Goal: Information Seeking & Learning: Learn about a topic

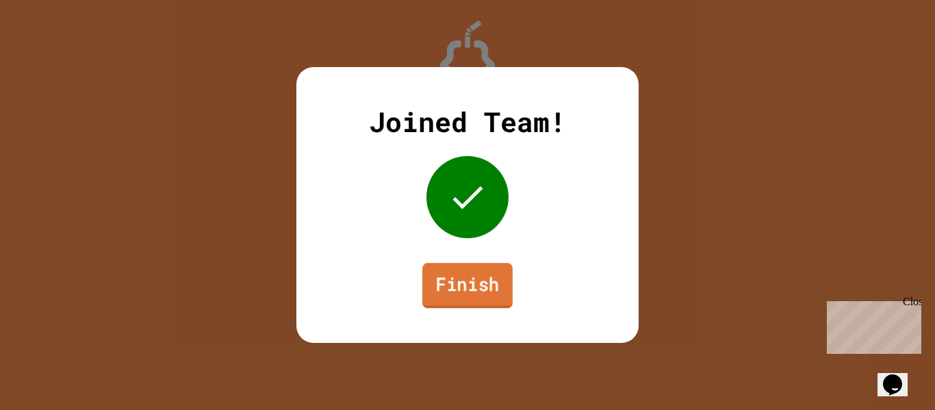
click at [478, 285] on link "Finish" at bounding box center [467, 285] width 90 height 45
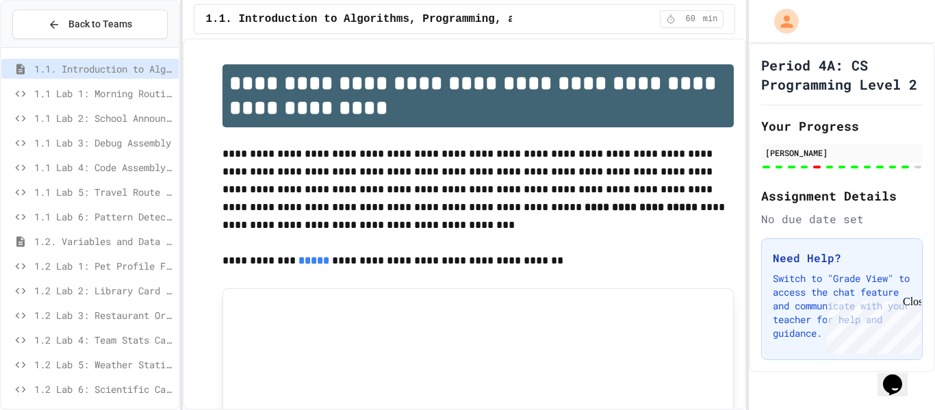
click at [116, 214] on div at bounding box center [89, 262] width 177 height 419
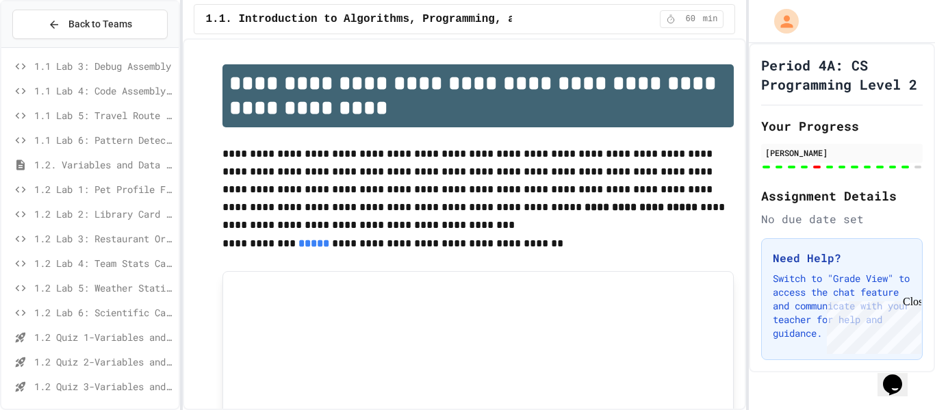
click at [114, 216] on span "1.2 Lab 2: Library Card Creator" at bounding box center [103, 214] width 139 height 14
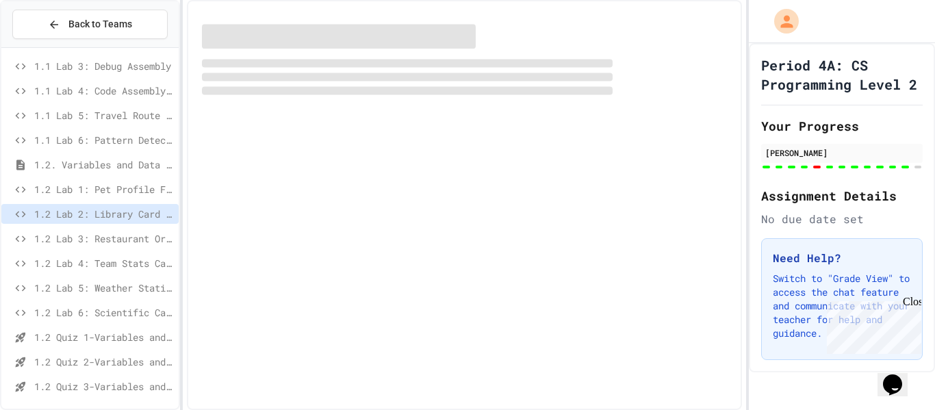
scroll to position [69, 0]
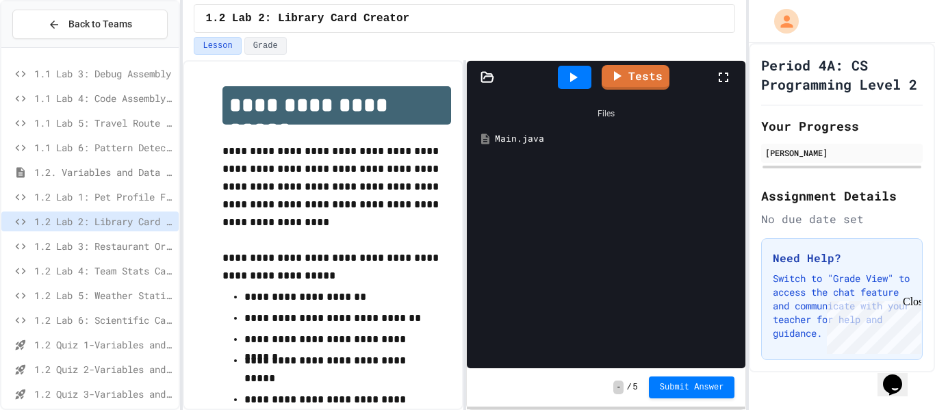
click at [541, 141] on div "Main.java" at bounding box center [616, 139] width 242 height 14
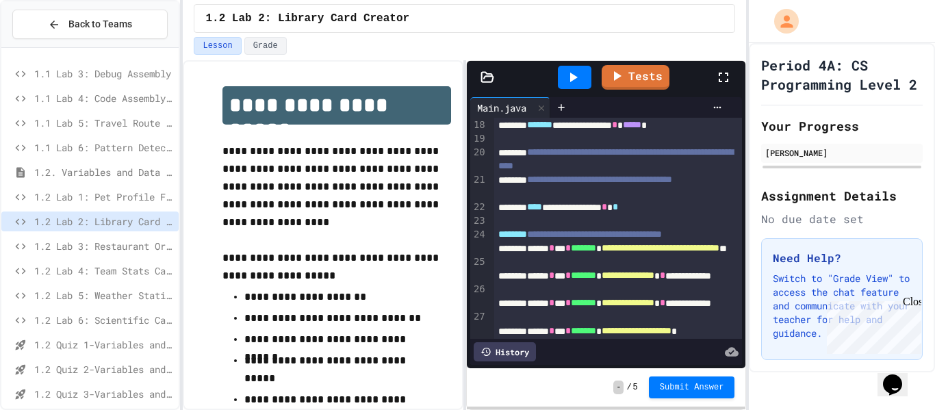
scroll to position [301, 0]
